Goal: Information Seeking & Learning: Learn about a topic

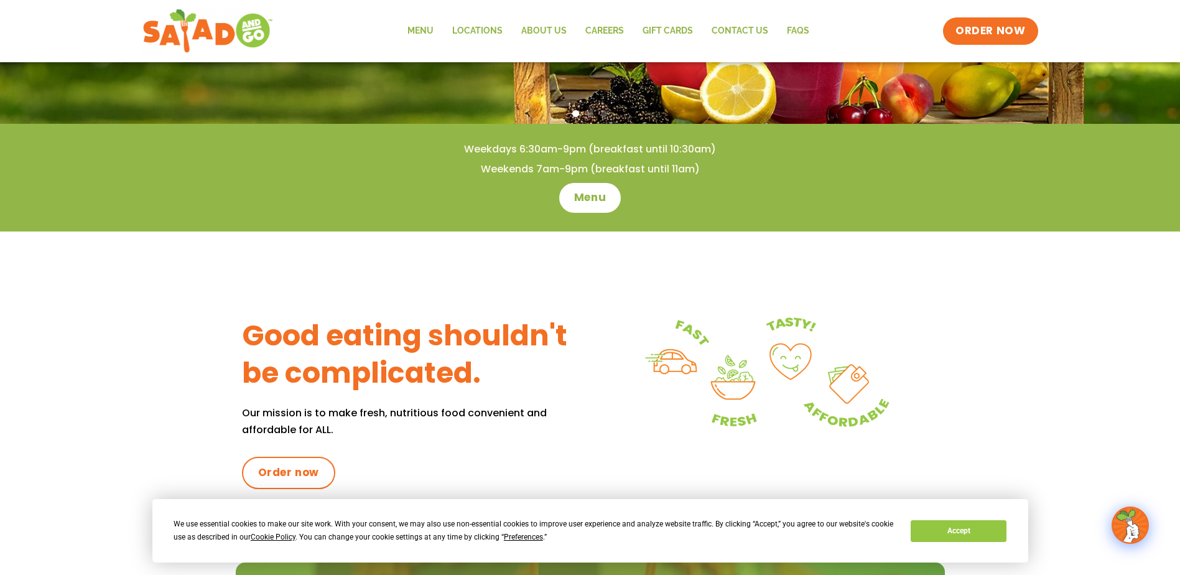
scroll to position [62, 0]
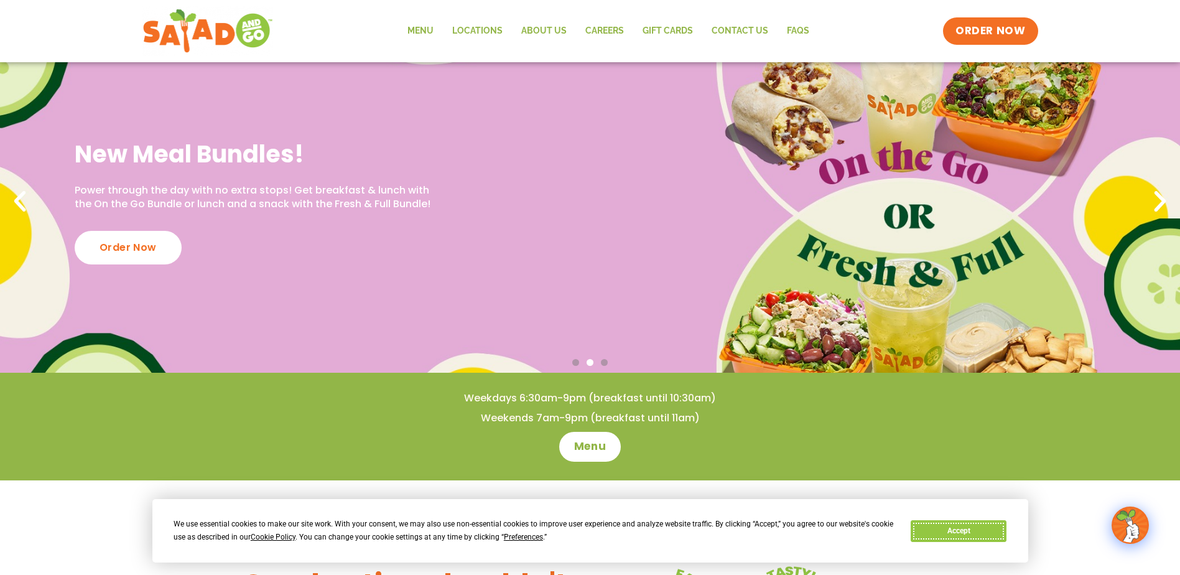
click at [944, 538] on button "Accept" at bounding box center [958, 531] width 96 height 22
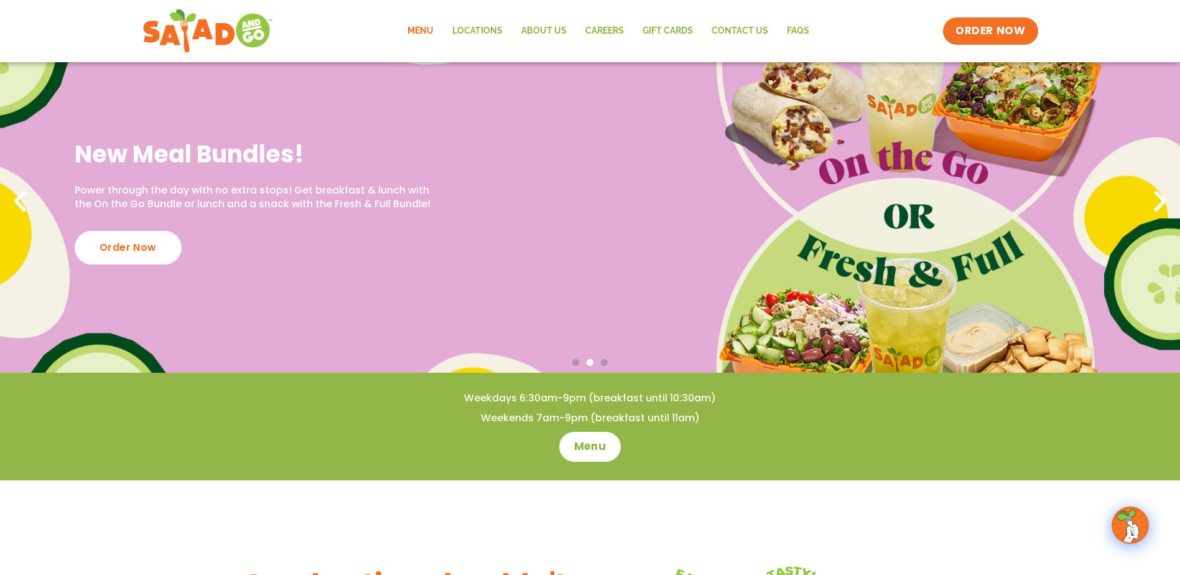
click at [417, 27] on link "Menu" at bounding box center [420, 31] width 45 height 29
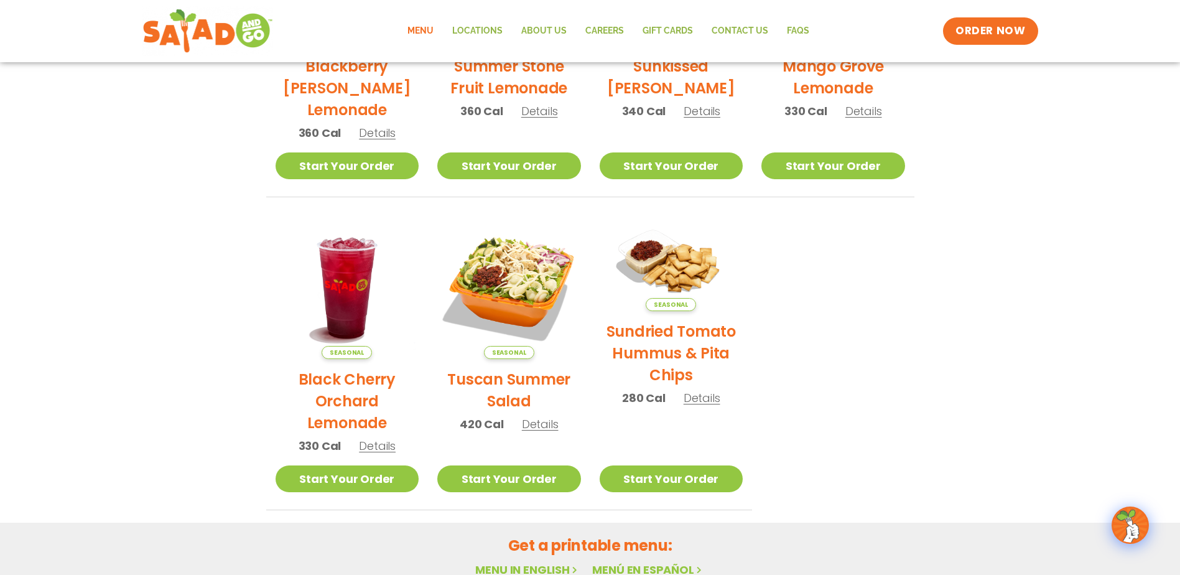
scroll to position [659, 0]
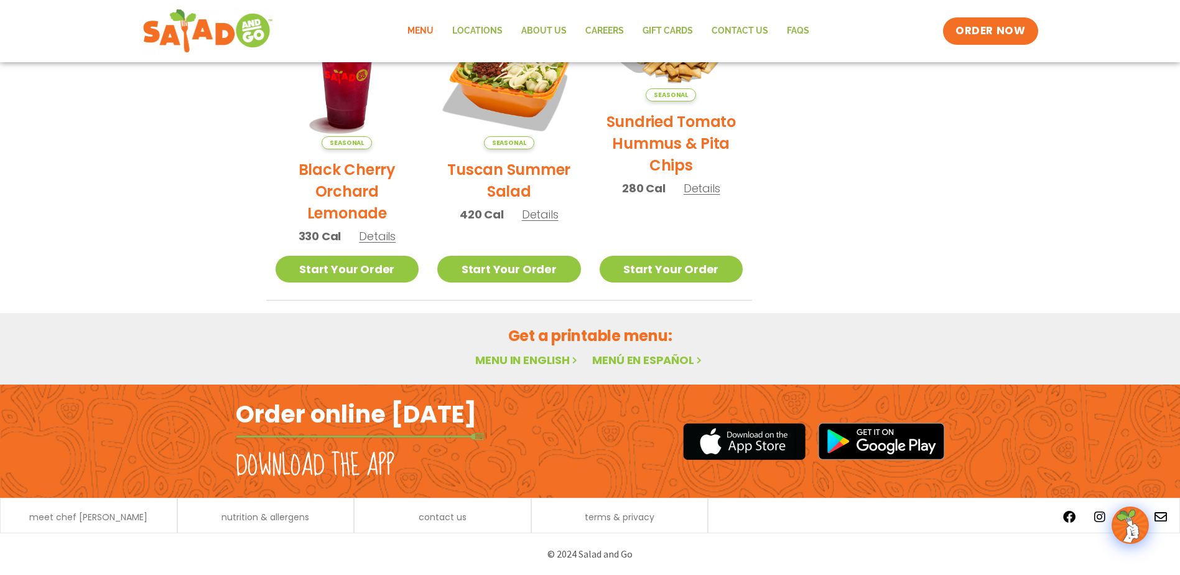
click at [509, 360] on link "Menu in English" at bounding box center [527, 360] width 104 height 16
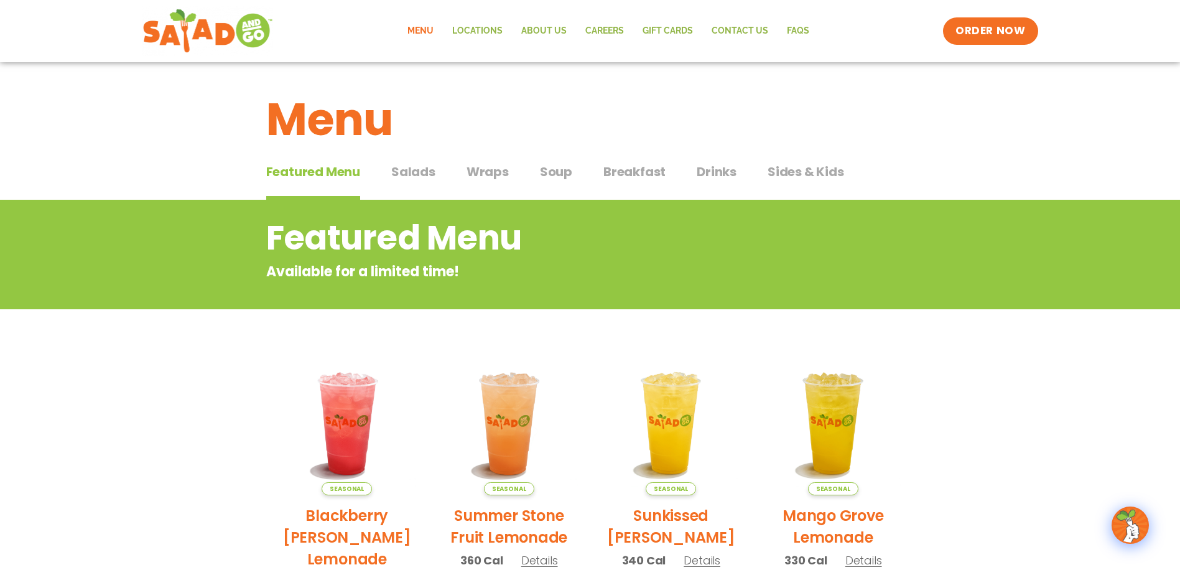
click at [400, 168] on span "Salads" at bounding box center [413, 171] width 44 height 19
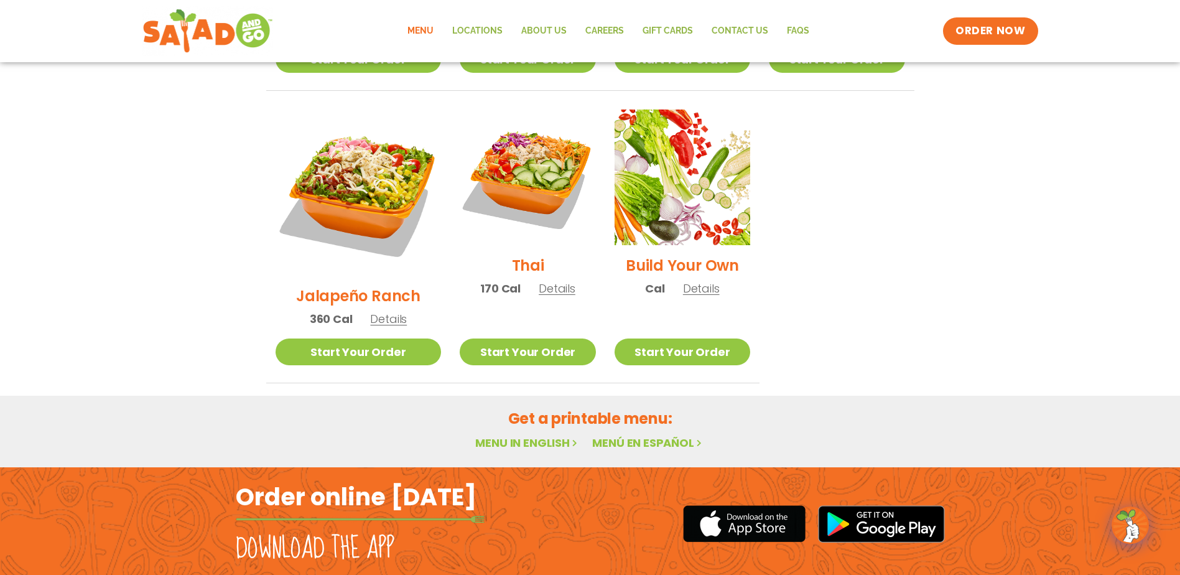
scroll to position [925, 0]
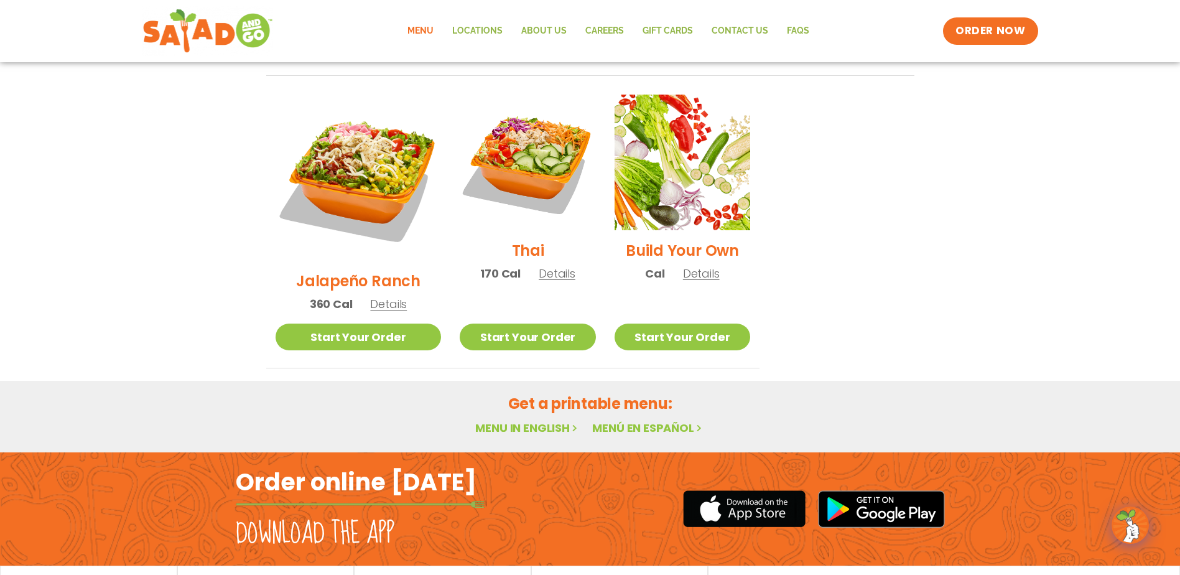
click at [527, 420] on link "Menu in English" at bounding box center [527, 428] width 104 height 16
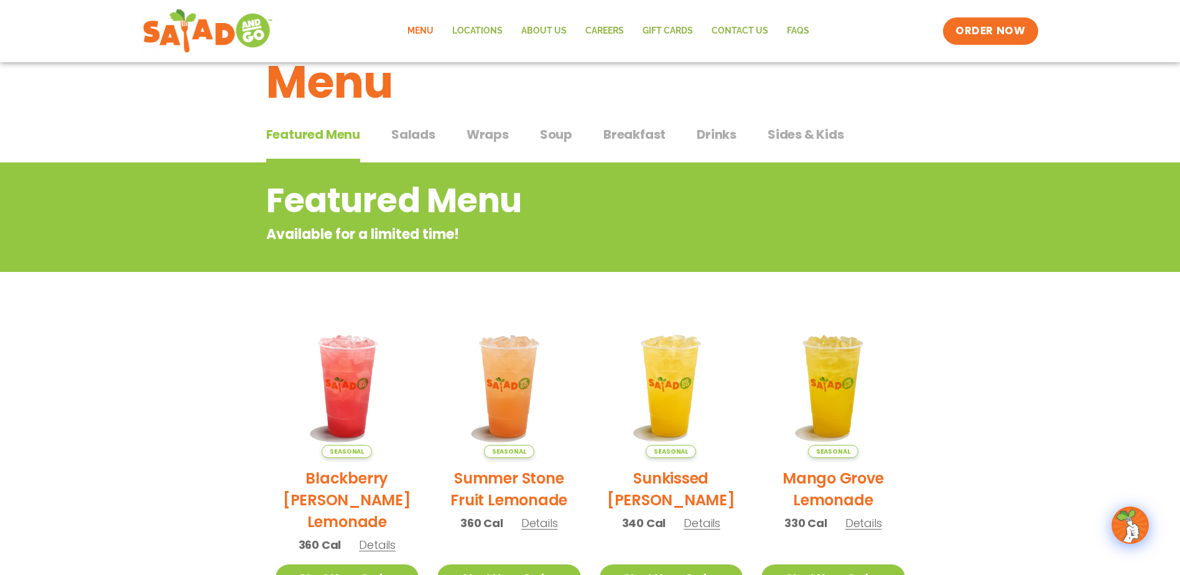
scroll to position [37, 0]
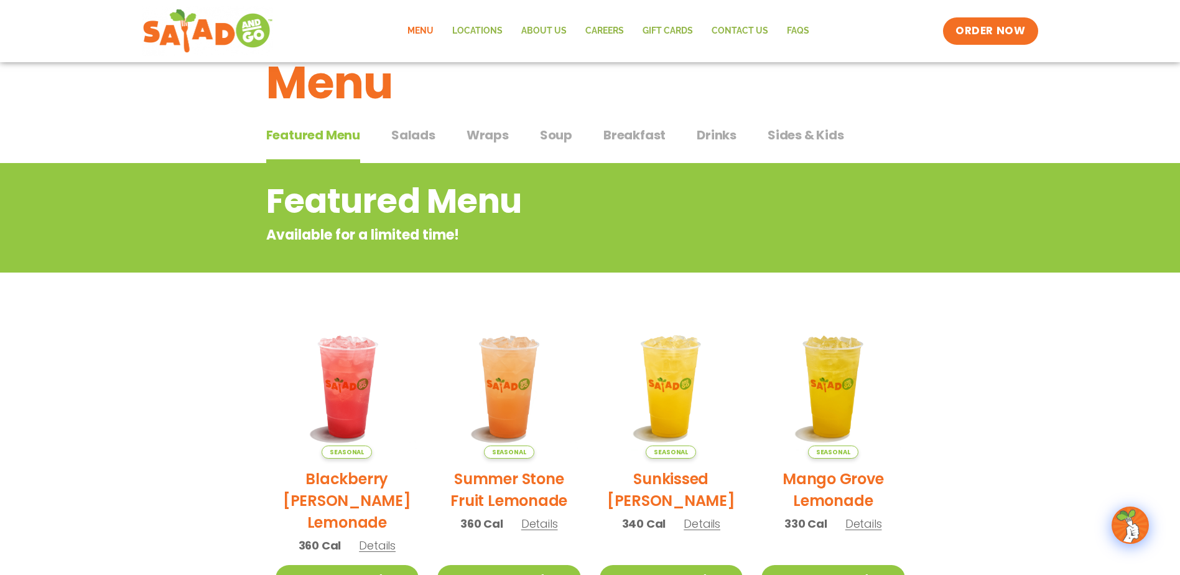
click at [427, 141] on span "Salads" at bounding box center [413, 135] width 44 height 19
